Goal: Task Accomplishment & Management: Manage account settings

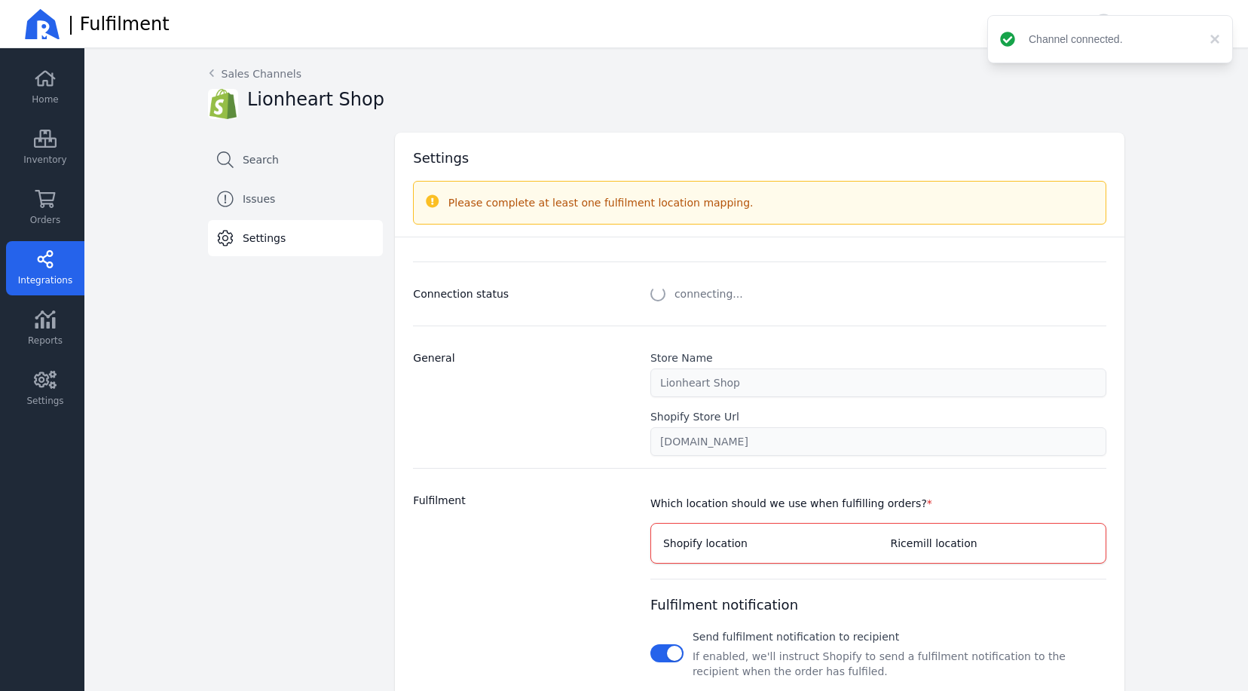
select select "paid_only"
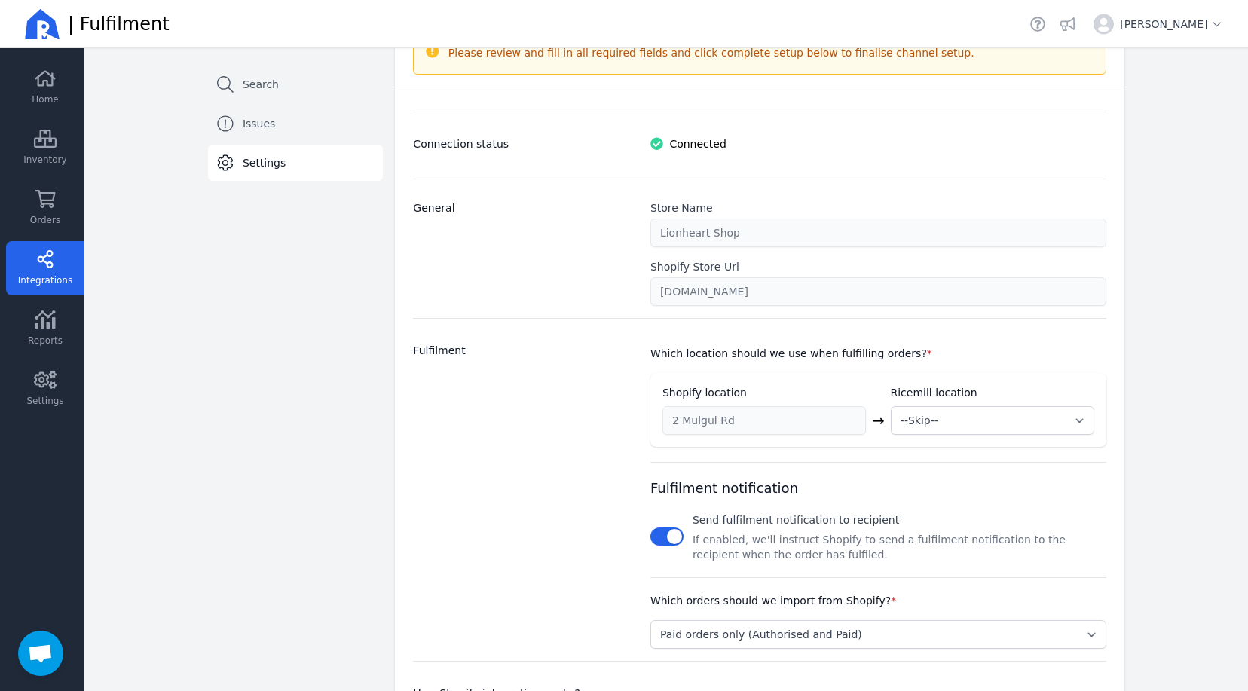
scroll to position [151, 0]
click at [1076, 418] on select "--Skip-- ➕ Create new location My Warehouse" at bounding box center [993, 420] width 204 height 29
select select "1993"
click at [891, 406] on select "--Skip-- ➕ Create new location My Warehouse" at bounding box center [993, 420] width 204 height 29
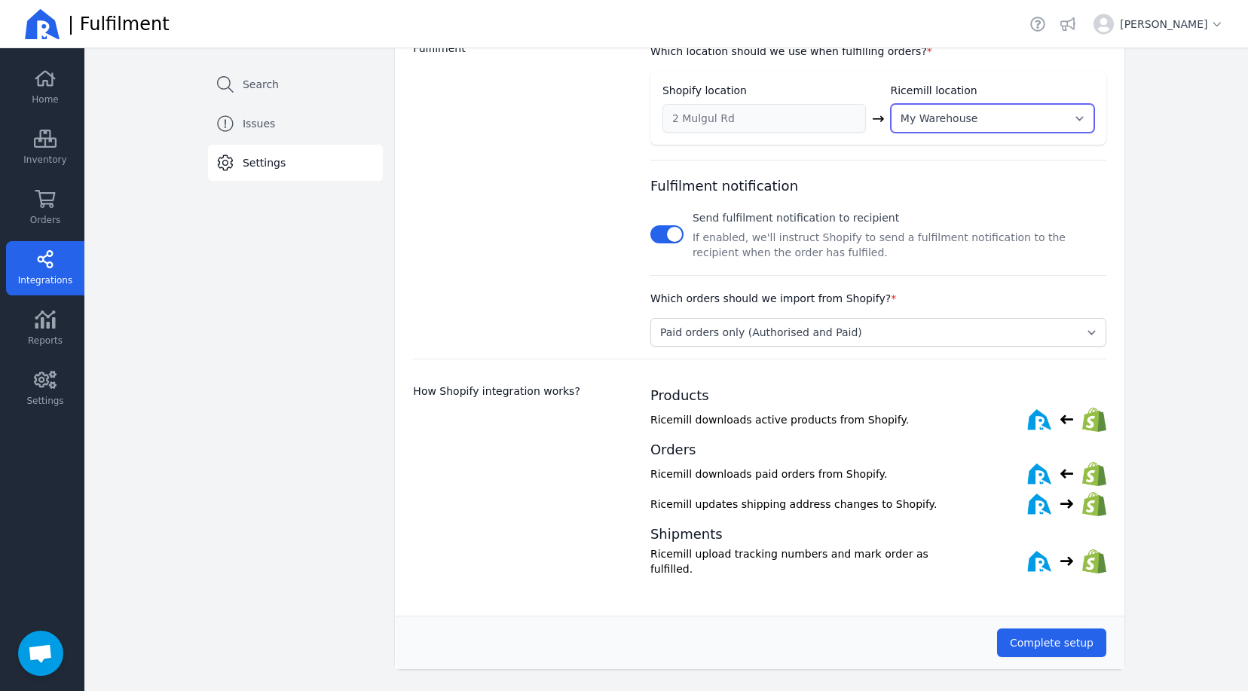
scroll to position [455, 0]
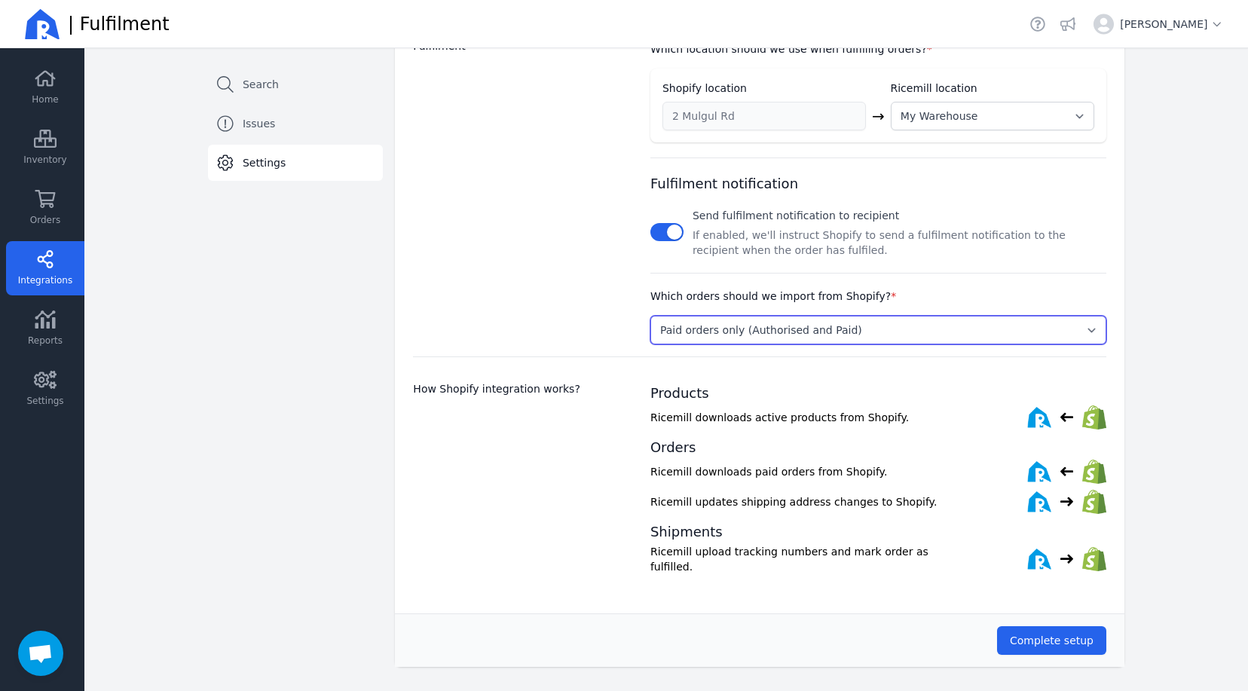
click at [902, 329] on select "Select... Paid orders only (Authorised and Paid) [PERSON_NAME] and [PERSON_NAME…" at bounding box center [878, 330] width 456 height 29
click at [537, 275] on div "Fulfilment" at bounding box center [522, 191] width 219 height 306
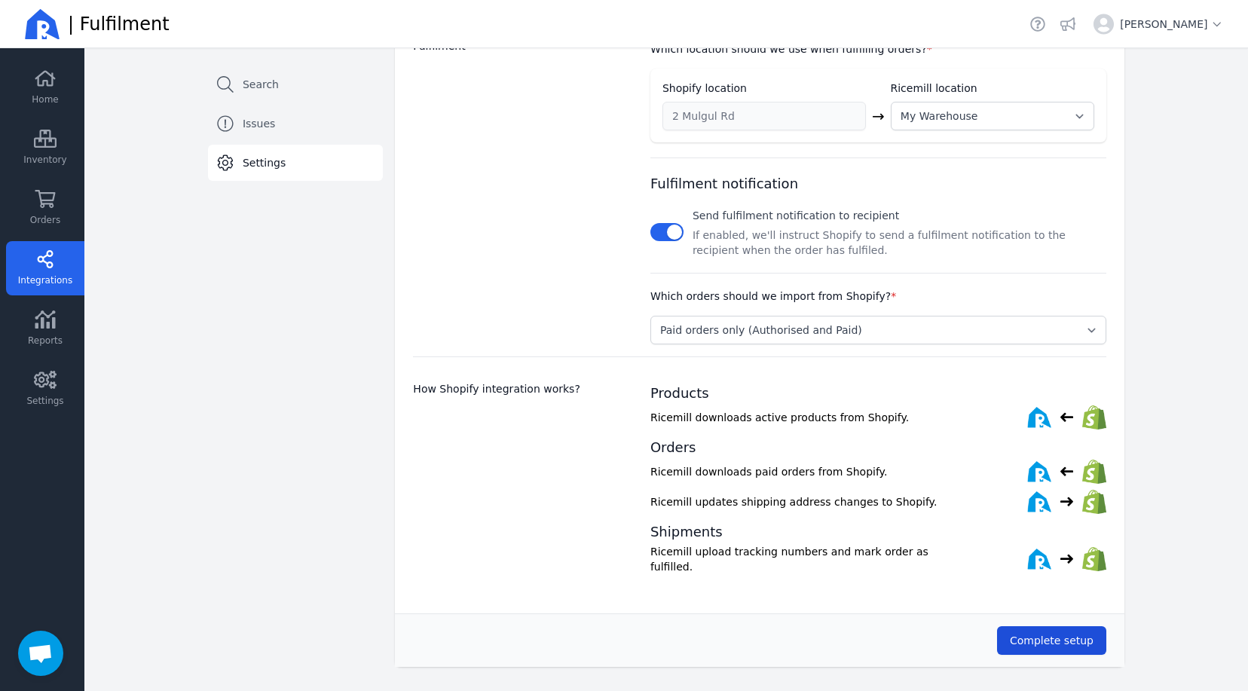
click at [1073, 635] on span "Complete setup" at bounding box center [1052, 641] width 84 height 12
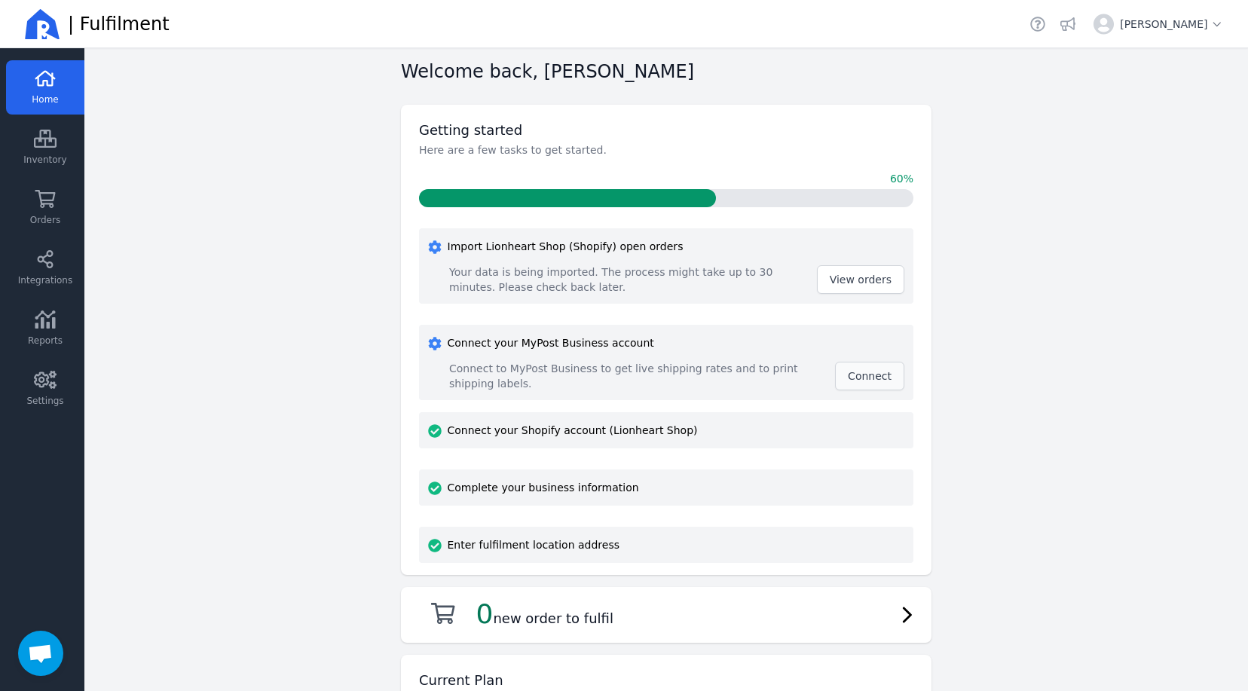
click at [877, 378] on span "Connect" at bounding box center [870, 376] width 44 height 12
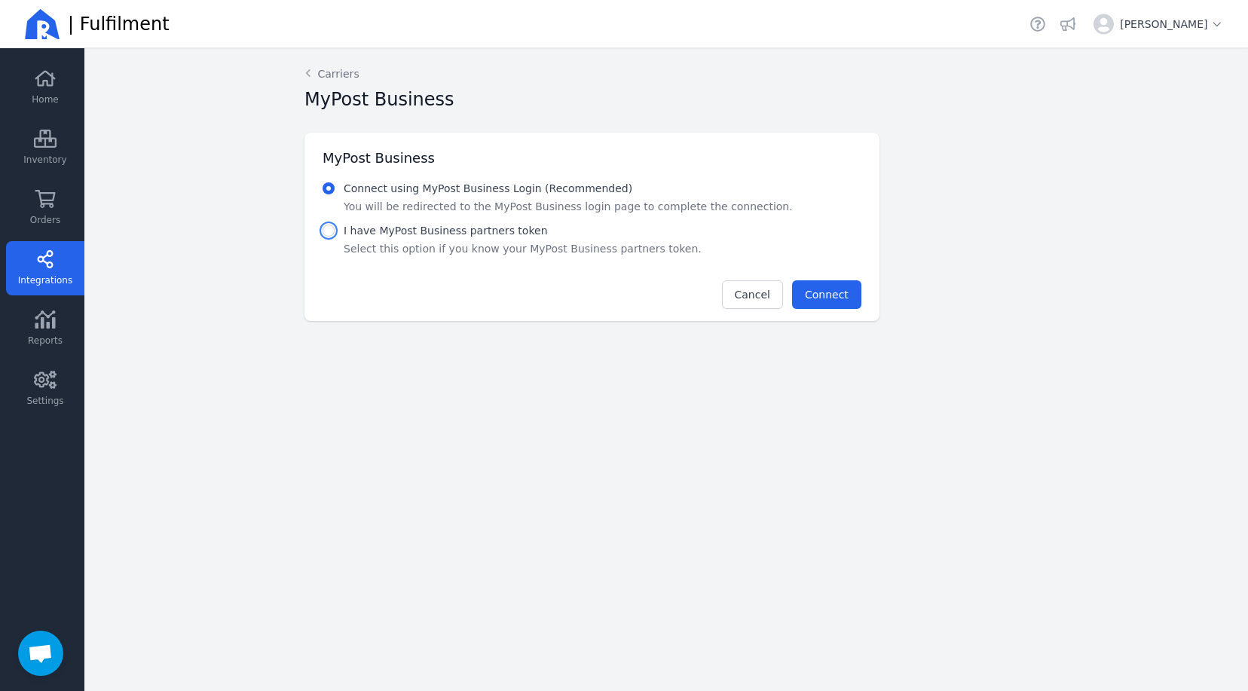
click at [329, 231] on input "radio" at bounding box center [329, 231] width 12 height 12
radio input "true"
radio input "false"
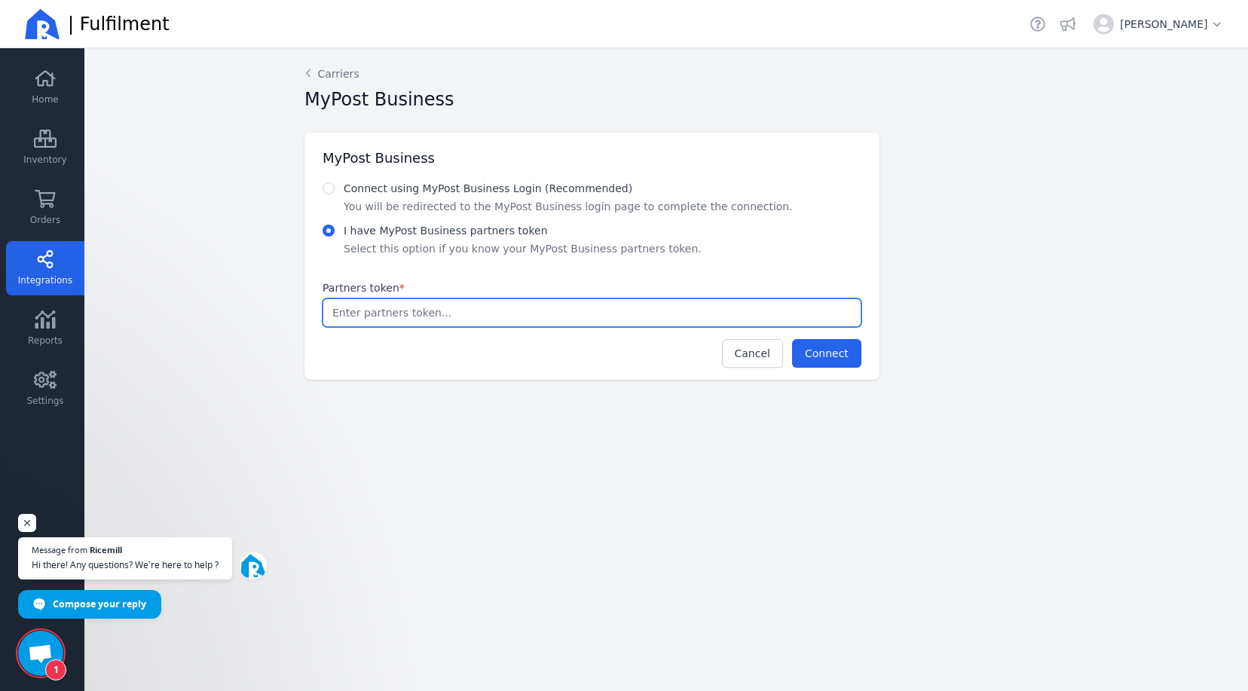
click at [446, 318] on input "Partners token *" at bounding box center [591, 312] width 537 height 27
paste input "c384a346-c5d7-4f71-a826-1c45ce1eb590"
type input "c384a346-c5d7-4f71-a826-1c45ce1eb590"
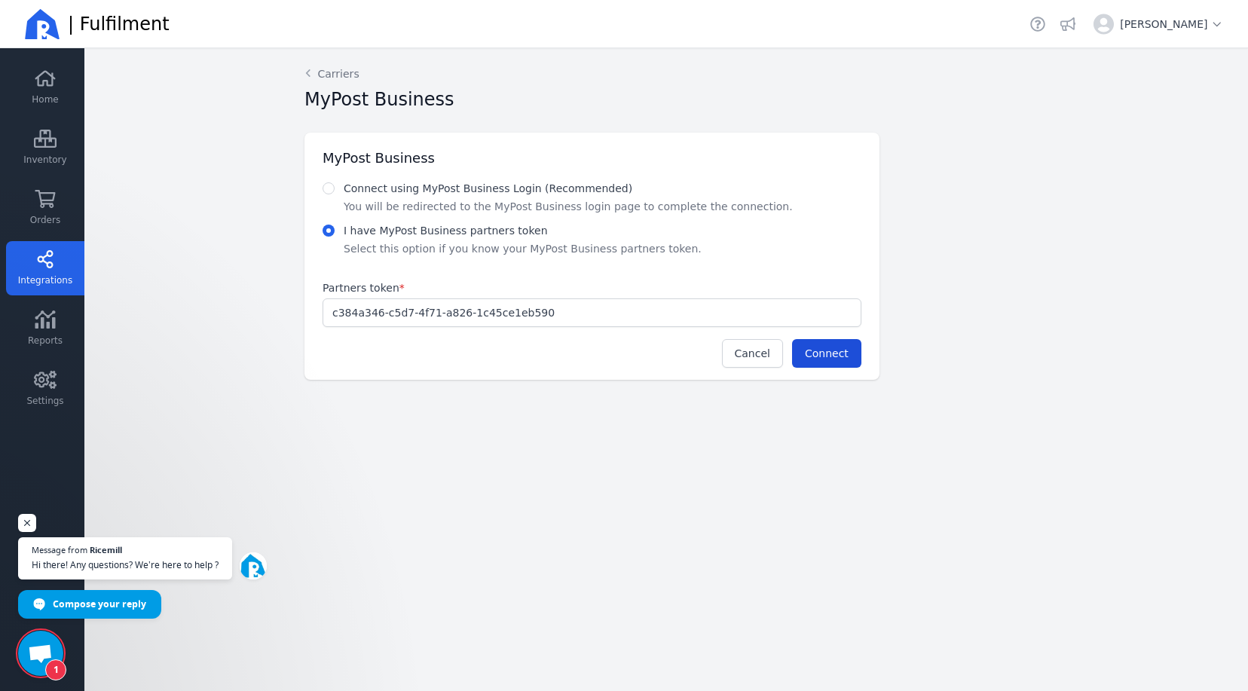
click at [834, 348] on span "Connect" at bounding box center [827, 353] width 44 height 12
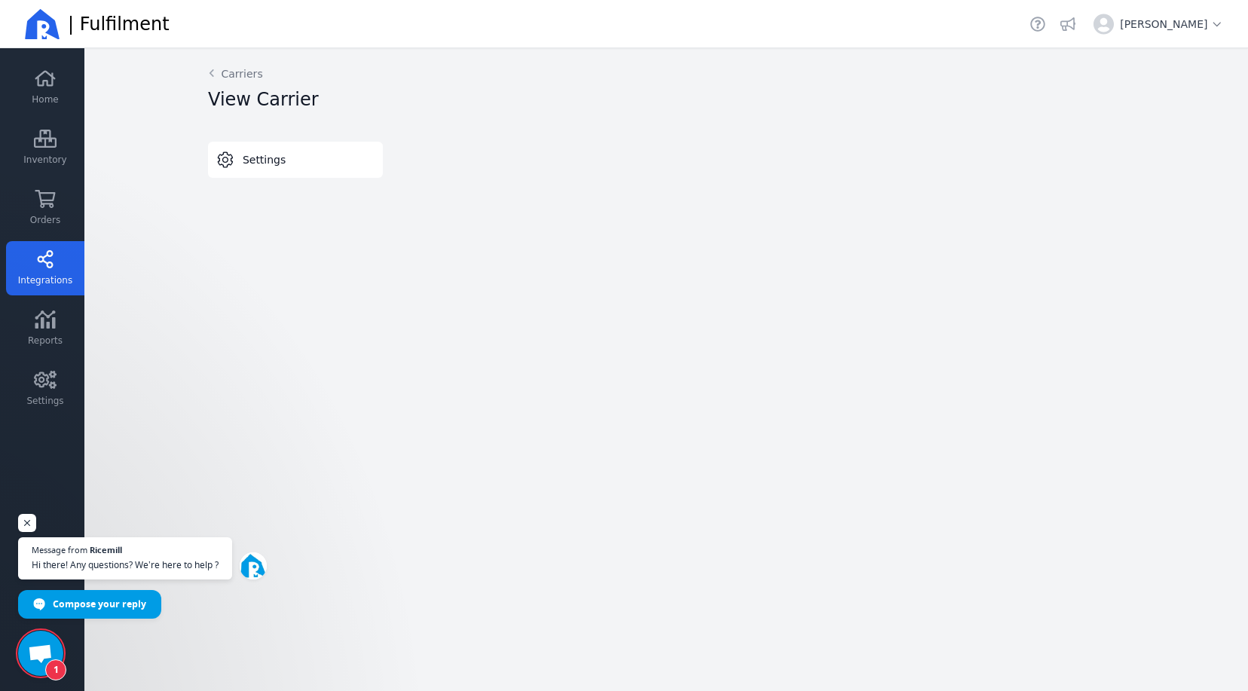
select select "STORED_PAYMENT"
select select "THERMAL-LABEL-A6-1PP"
select select "SALE_OF_GOODS"
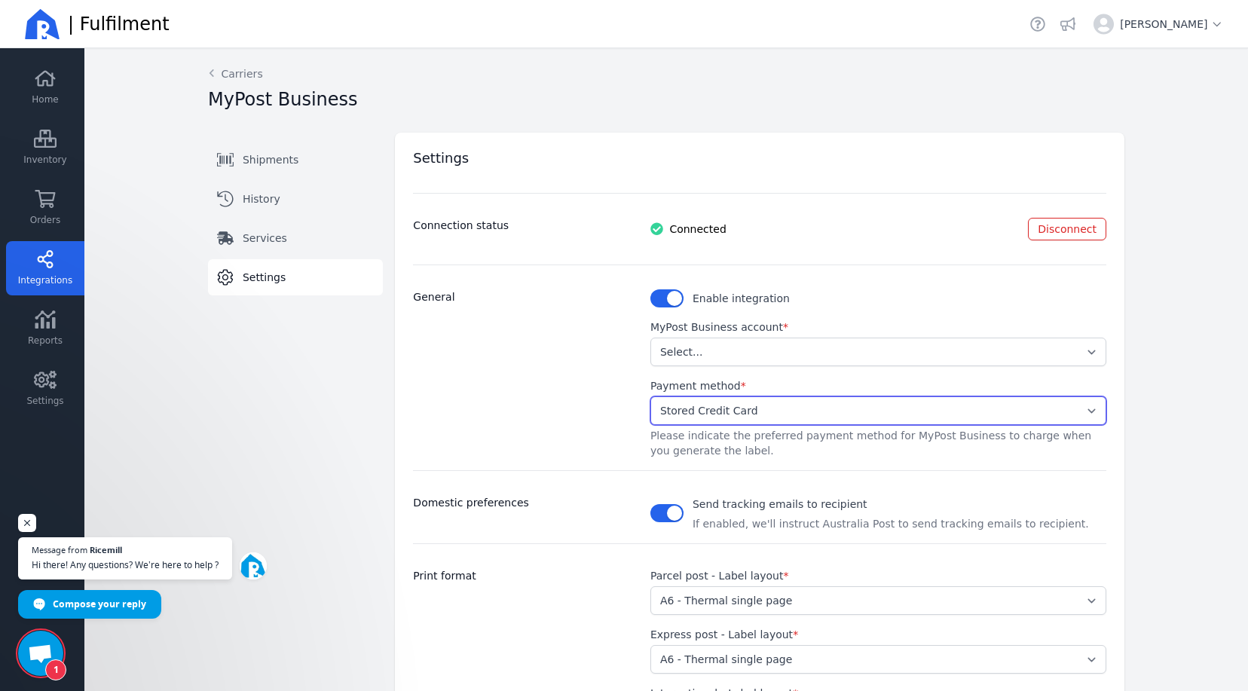
click at [1078, 408] on select "Select... Stored Credit Card" at bounding box center [878, 410] width 456 height 29
click at [1126, 406] on div "Back Carriers MyPost Business Shipments History Services Settings Switch tab Sh…" at bounding box center [666, 519] width 965 height 942
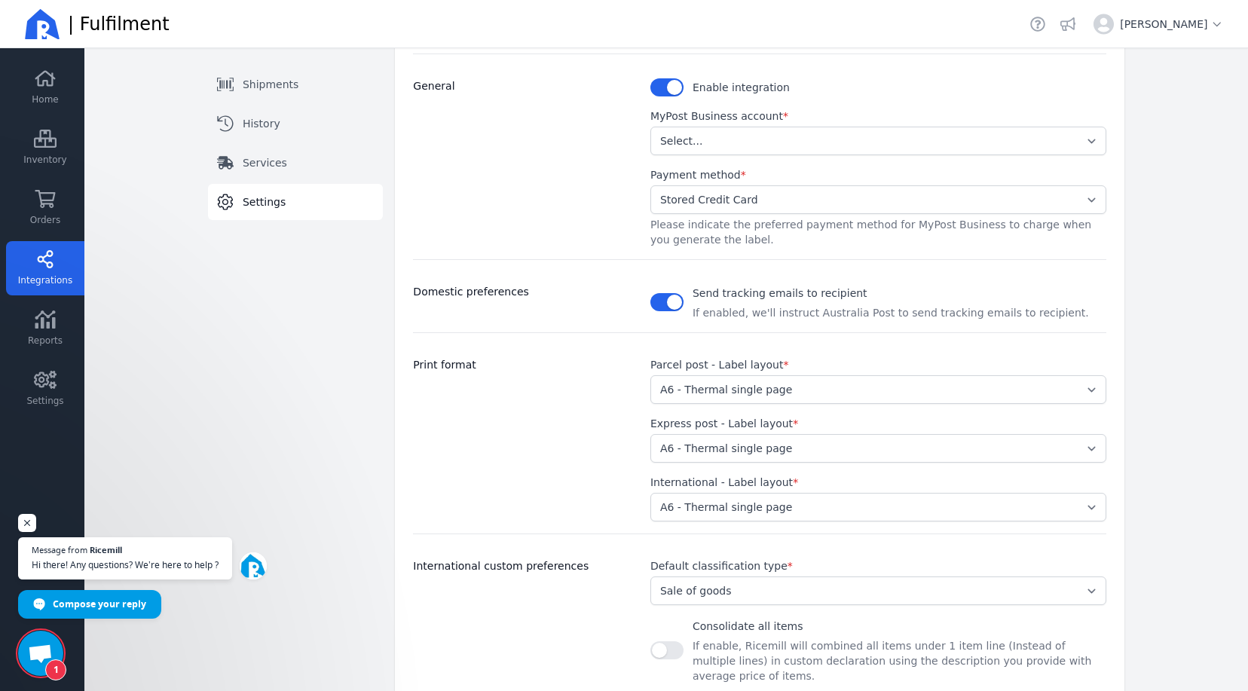
scroll to position [226, 0]
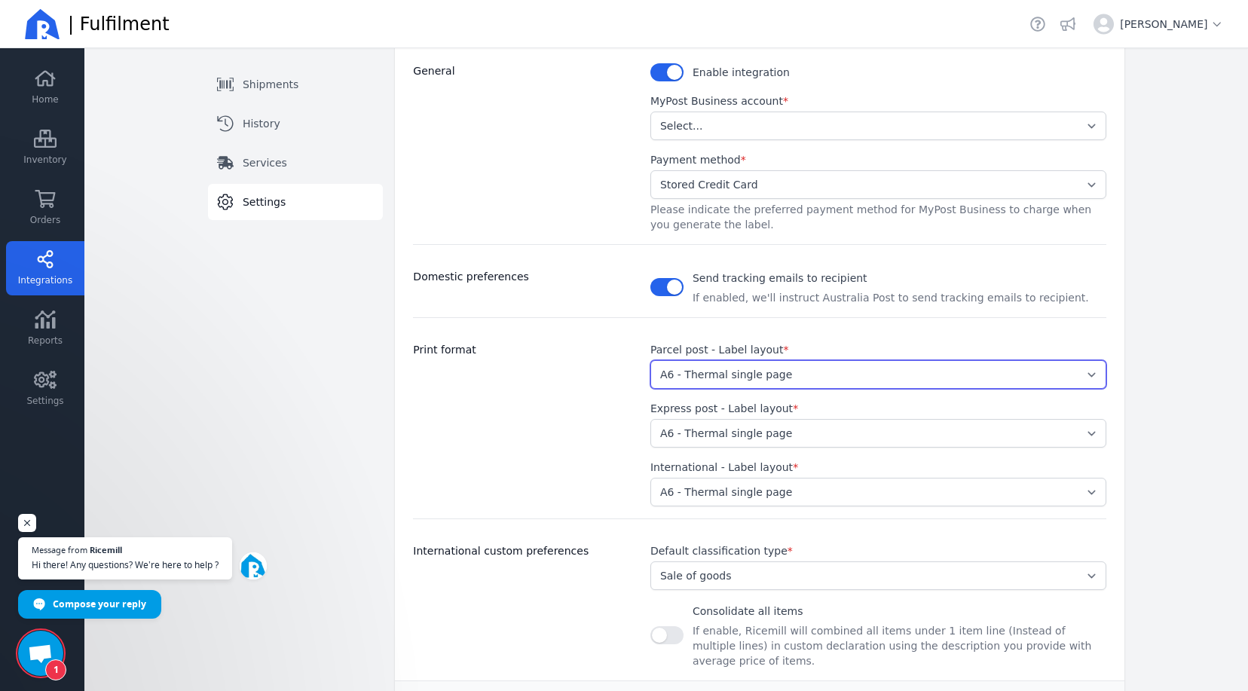
click at [1090, 370] on select "Select... A4 - Four labels per page A4 - Single label per page A6 - Thermal sin…" at bounding box center [878, 374] width 456 height 29
click at [1152, 390] on main "Back Carriers MyPost Business Shipments History Services Settings Switch tab Sh…" at bounding box center [666, 369] width 1164 height 643
click at [1084, 374] on select "Select... A4 - Four labels per page A4 - Single label per page A6 - Thermal sin…" at bounding box center [878, 374] width 456 height 29
select select "A4-4pp"
click at [650, 360] on select "Select... A4 - Four labels per page A4 - Single label per page A6 - Thermal sin…" at bounding box center [878, 374] width 456 height 29
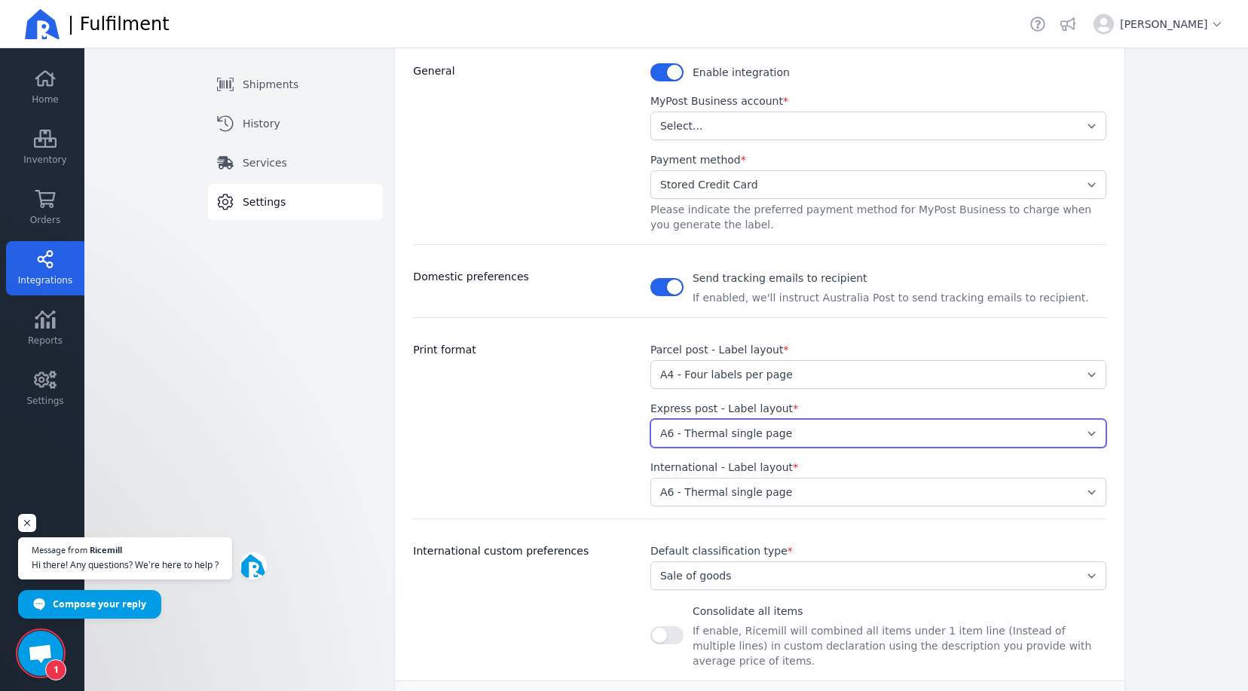
click at [897, 431] on select "Select... A4 - Four labels per page A4 - Single label per page A6 - Thermal sin…" at bounding box center [878, 433] width 456 height 29
select select "A4-4pp"
click at [650, 419] on select "Select... A4 - Four labels per page A4 - Single label per page A6 - Thermal sin…" at bounding box center [878, 433] width 456 height 29
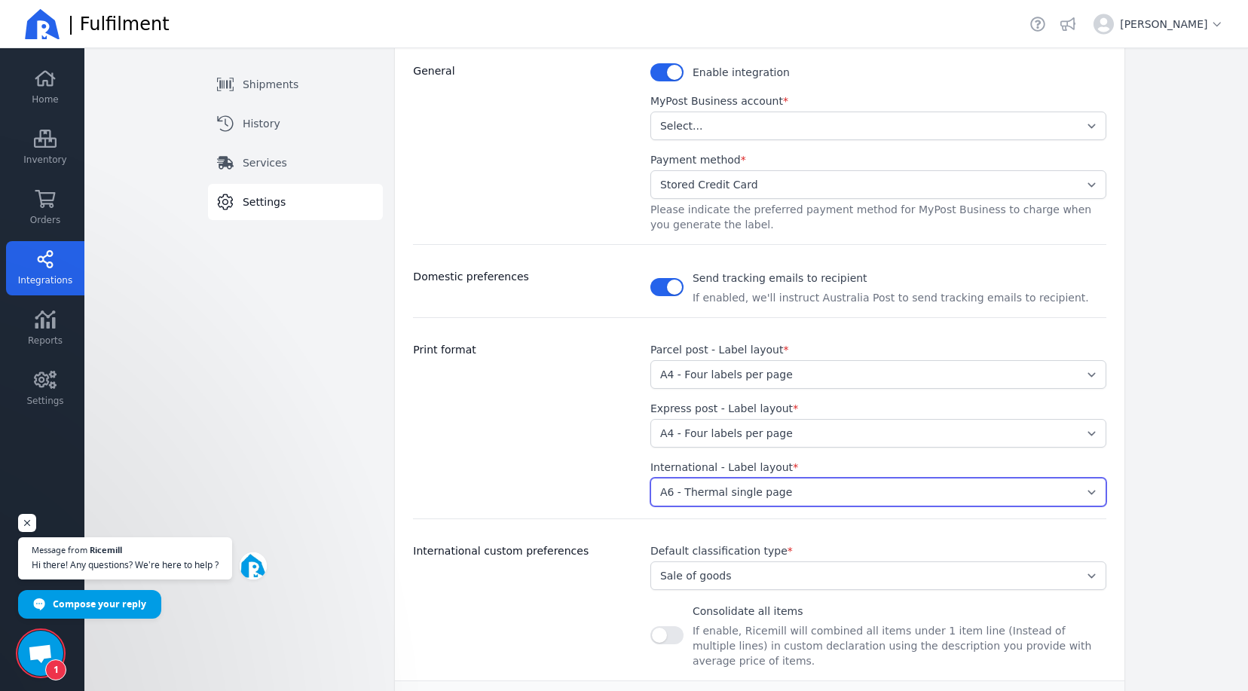
click at [840, 491] on select "Select... A4 - Four labels per page A4 - Single label per page A6 - Thermal sin…" at bounding box center [878, 492] width 456 height 29
select select "A4-4pp"
click at [650, 478] on select "Select... A4 - Four labels per page A4 - Single label per page A6 - Thermal sin…" at bounding box center [878, 492] width 456 height 29
click at [1175, 504] on main "Back Carriers MyPost Business Shipments History Services Settings Switch tab Sh…" at bounding box center [666, 369] width 1164 height 643
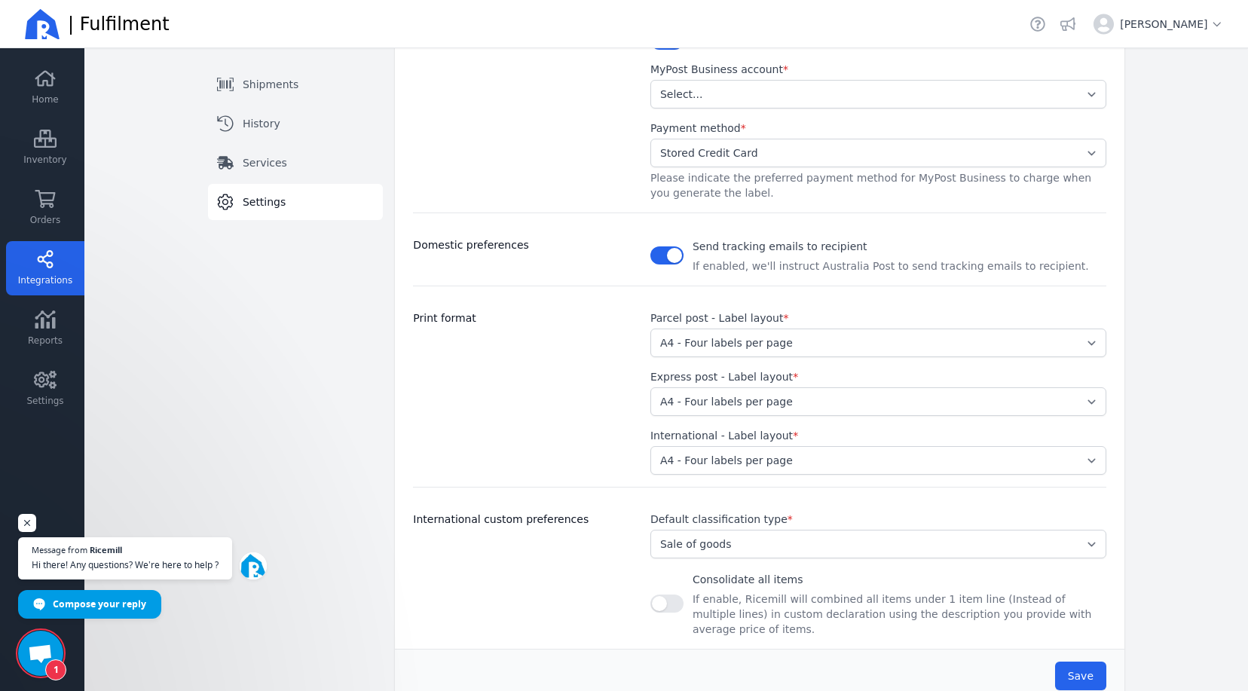
scroll to position [284, 0]
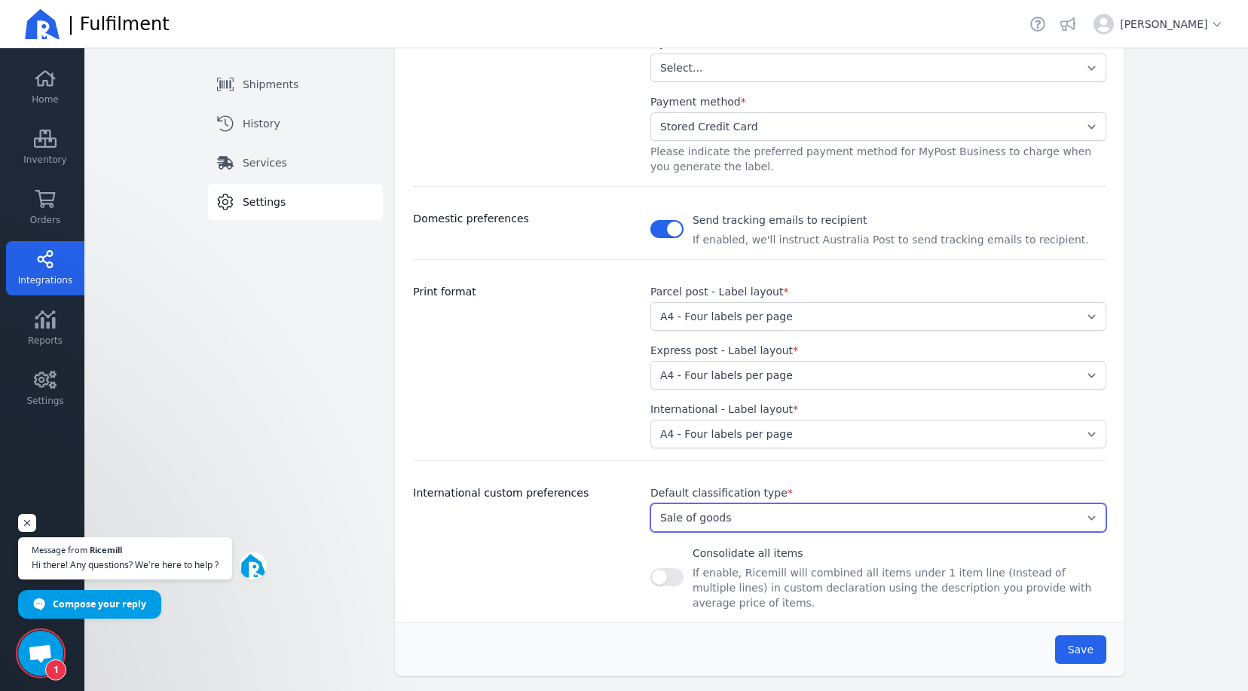
click at [1079, 516] on select "Select... Document Gift Sample Sale of goods Other" at bounding box center [878, 518] width 456 height 29
click at [1153, 499] on main "Back Carriers MyPost Business Shipments History Services Settings Switch tab Sh…" at bounding box center [666, 369] width 1164 height 643
click at [1072, 644] on span "Save" at bounding box center [1081, 650] width 26 height 12
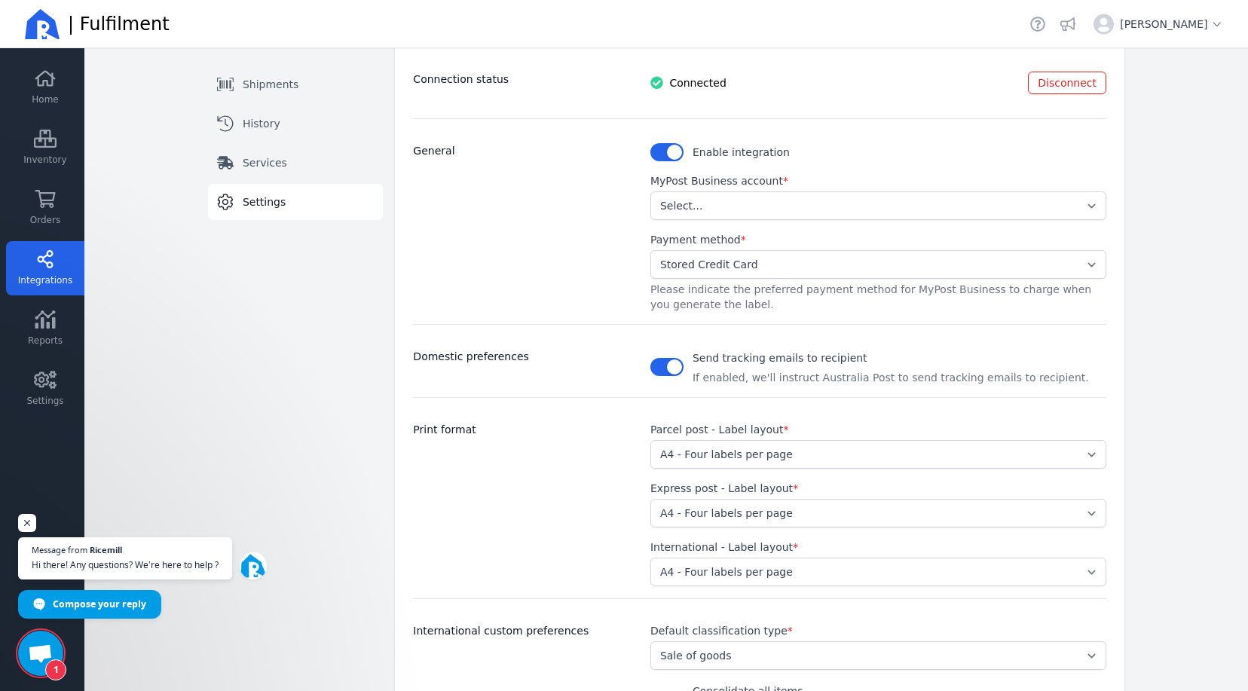
scroll to position [0, 0]
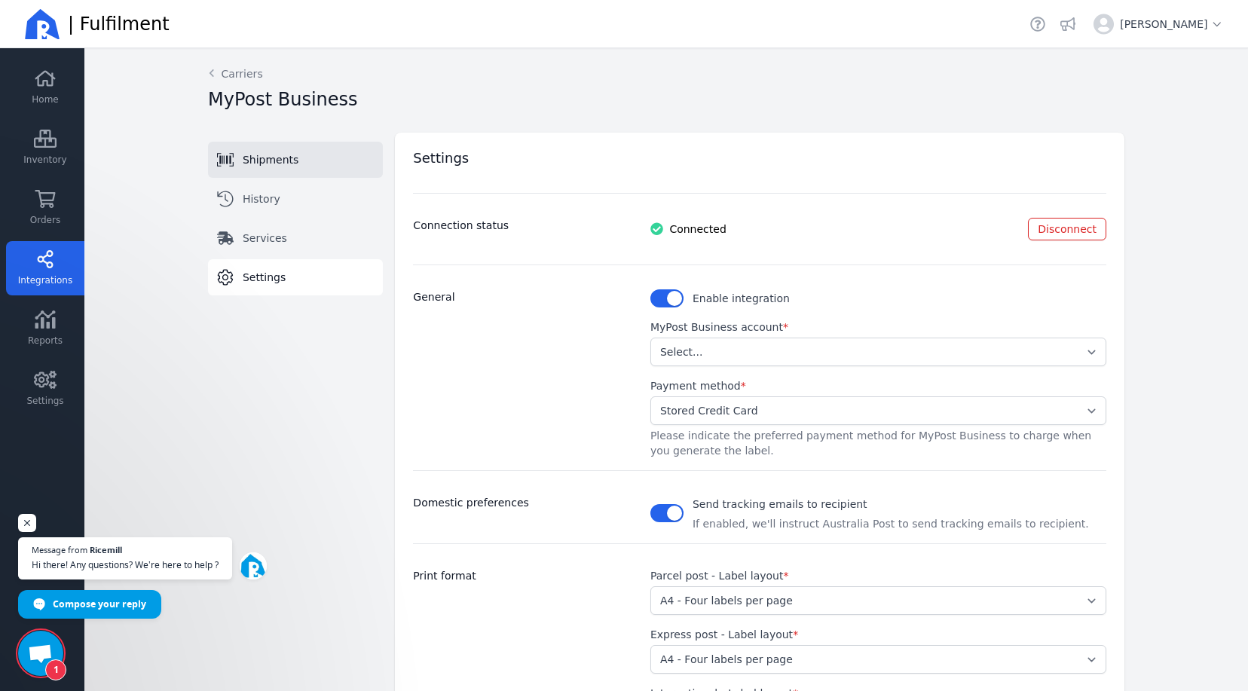
click at [253, 156] on span "Shipments" at bounding box center [271, 159] width 56 height 15
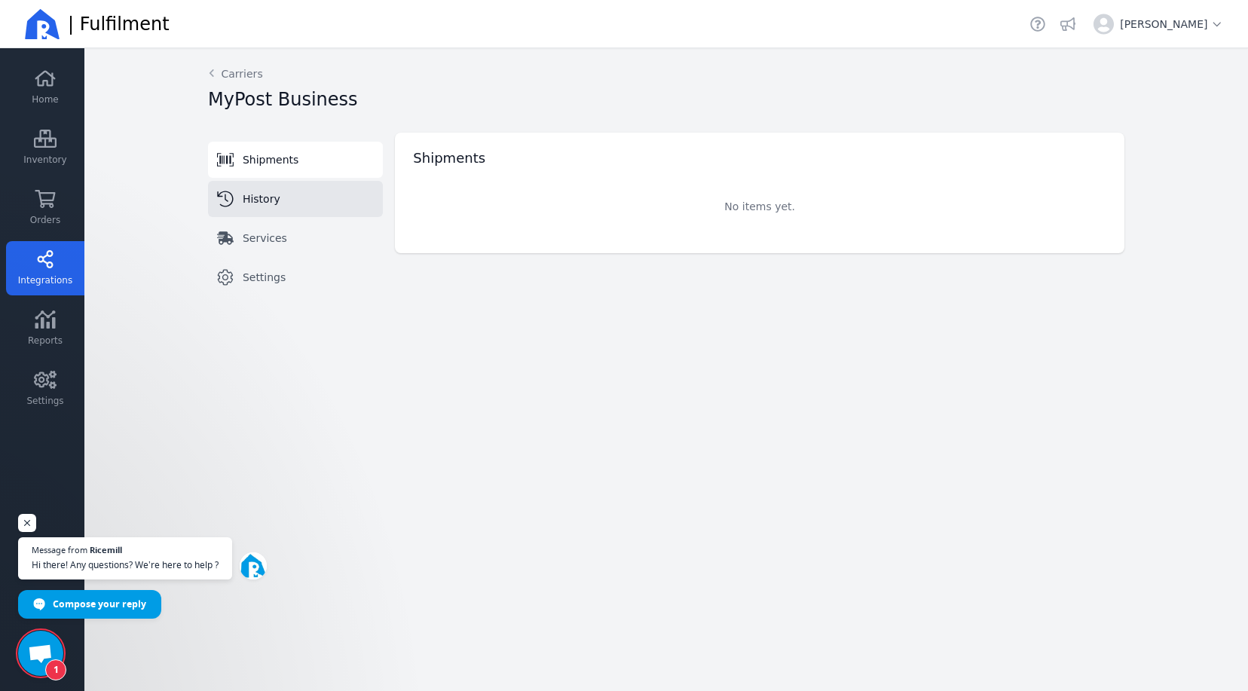
click at [262, 200] on span "History" at bounding box center [262, 198] width 38 height 15
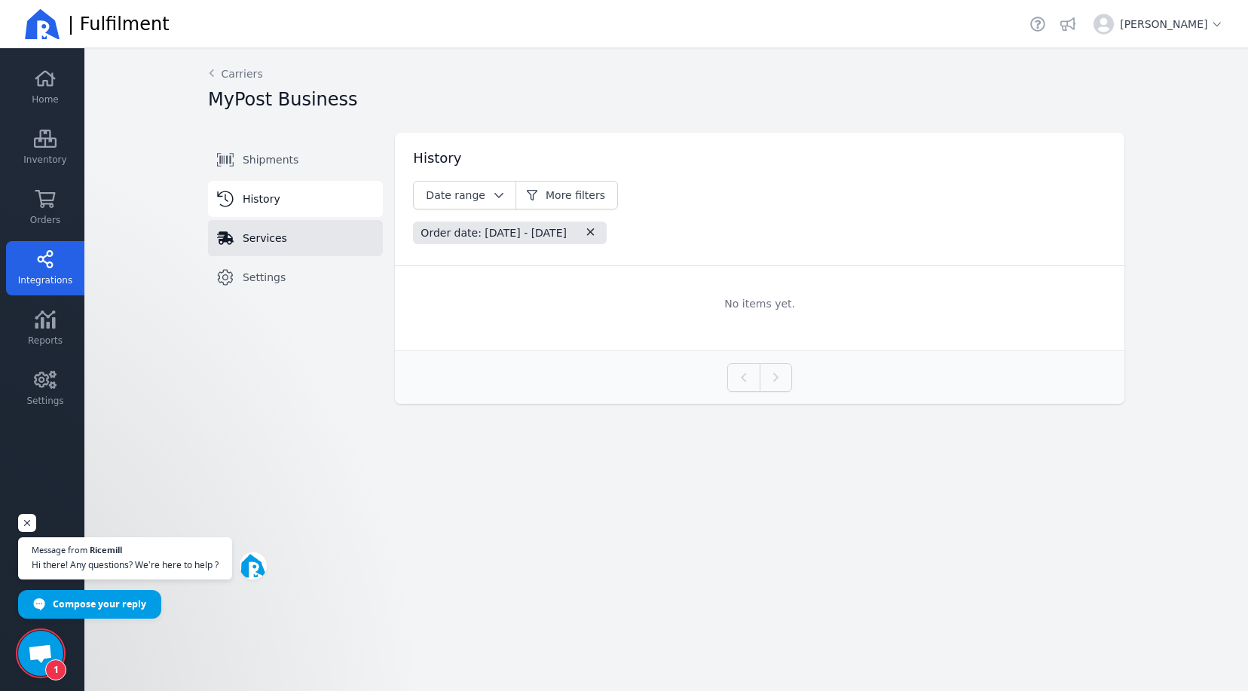
click at [249, 241] on span "Services" at bounding box center [265, 238] width 44 height 15
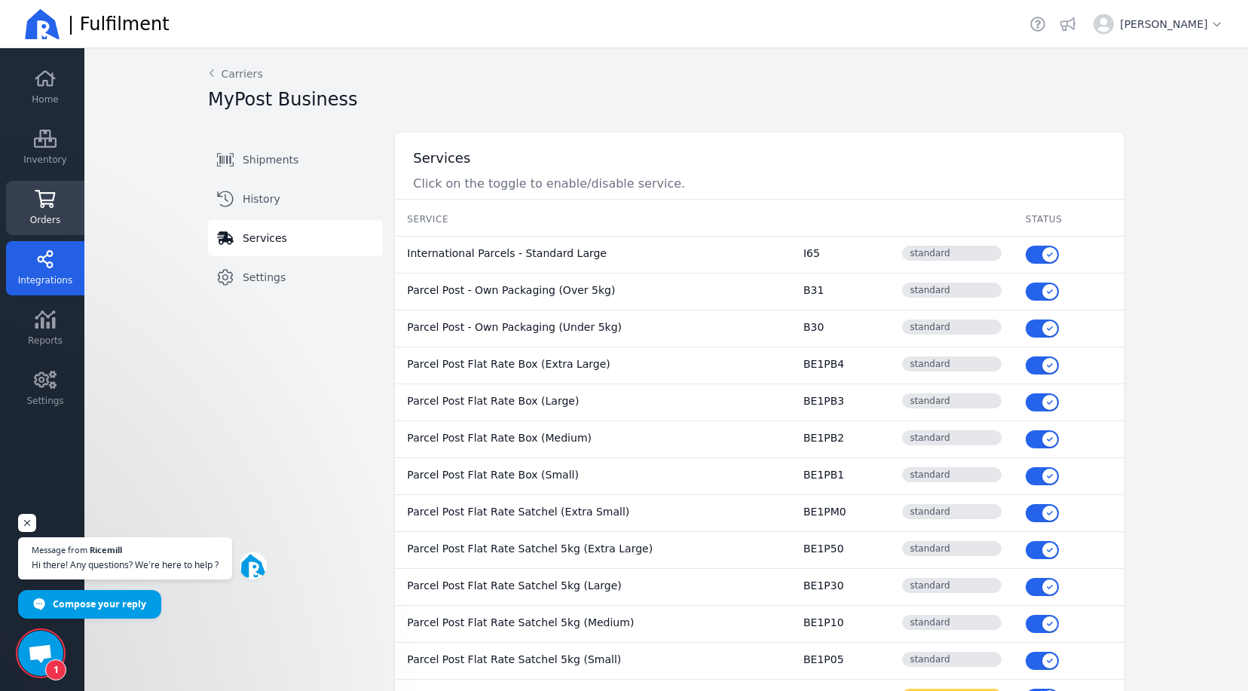
click at [44, 208] on link "Orders" at bounding box center [45, 208] width 78 height 54
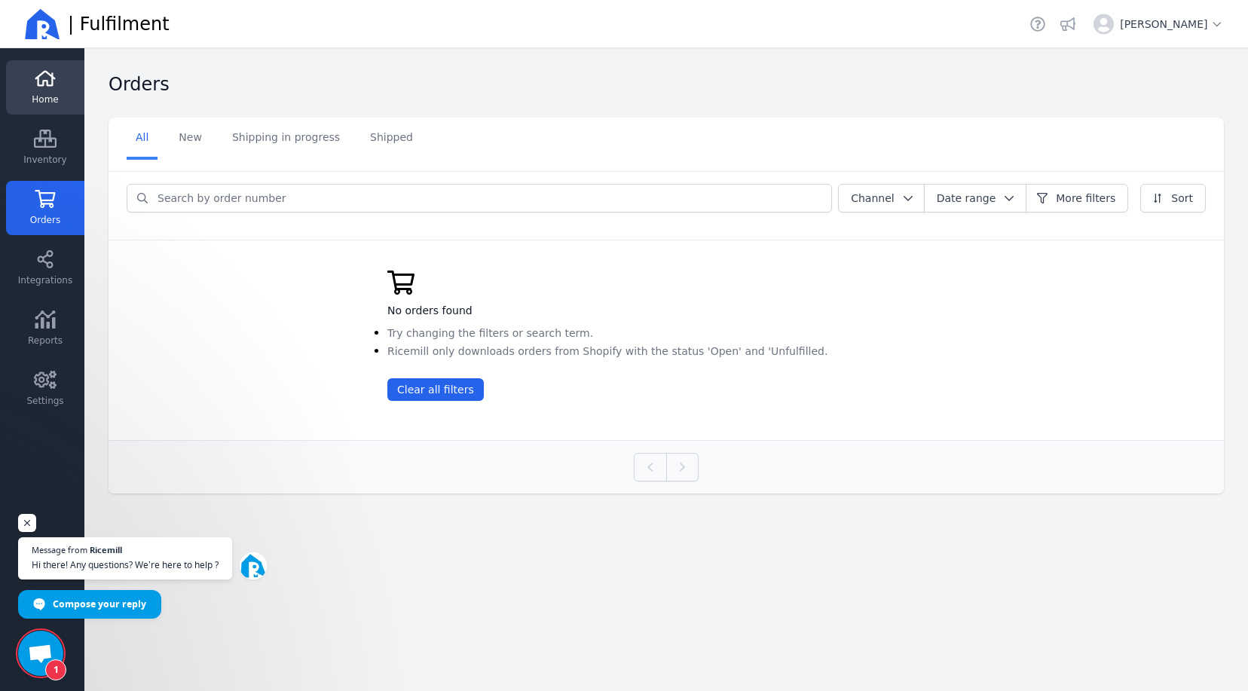
click at [38, 85] on icon at bounding box center [45, 79] width 20 height 16
